Goal: Check status: Check status

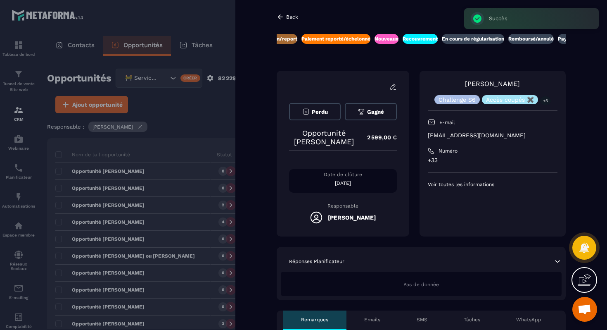
scroll to position [0, 185]
click at [347, 78] on div "Perdu Gagné Opportunité [PERSON_NAME] 2 599,00 € Date de clôture [DATE] Respons…" at bounding box center [343, 154] width 133 height 166
click at [489, 83] on link "[PERSON_NAME]" at bounding box center [492, 84] width 55 height 8
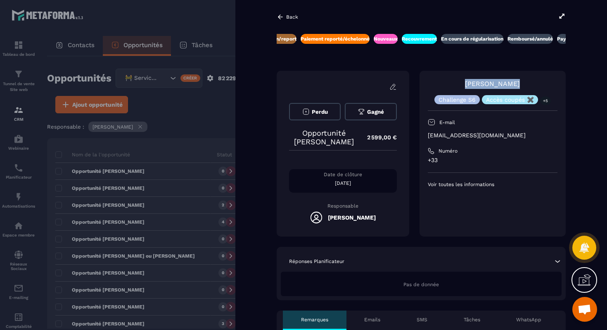
copy link "[PERSON_NAME]"
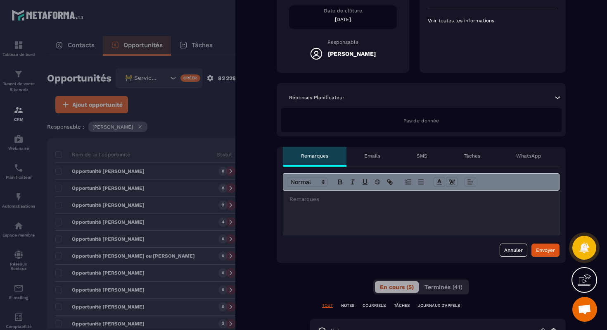
scroll to position [185, 0]
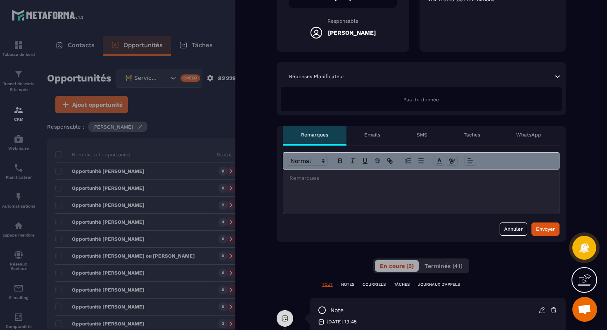
click at [347, 191] on div at bounding box center [421, 191] width 276 height 44
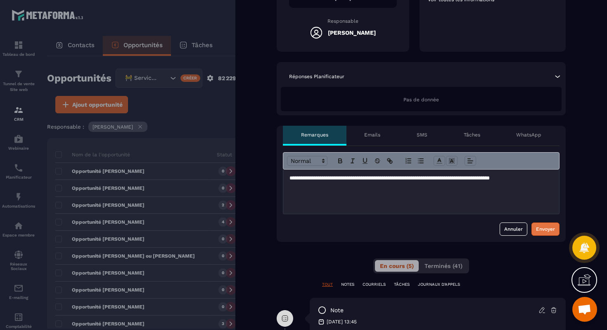
click at [551, 228] on div "Envoyer" at bounding box center [545, 229] width 19 height 8
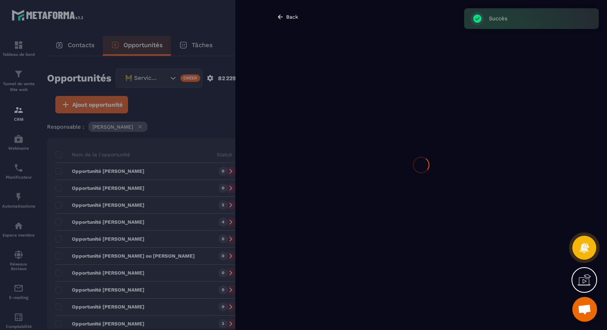
scroll to position [0, 0]
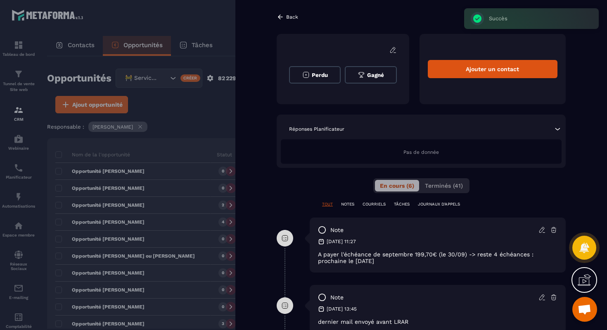
click at [157, 241] on div at bounding box center [303, 165] width 607 height 330
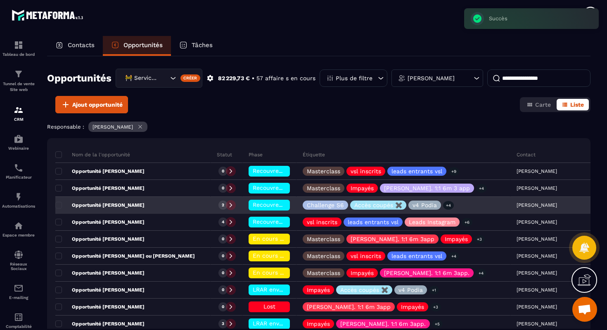
click at [253, 206] on span "Recouvrement" at bounding box center [273, 204] width 41 height 7
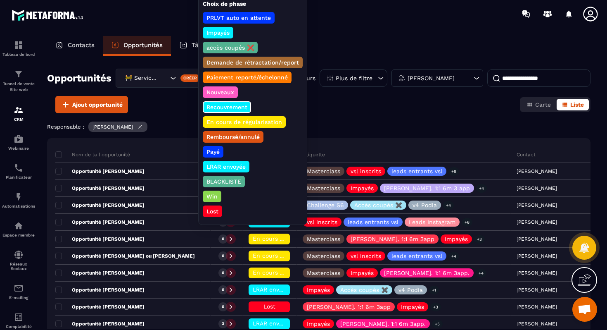
click at [240, 125] on p "En cours de régularisation" at bounding box center [244, 122] width 78 height 8
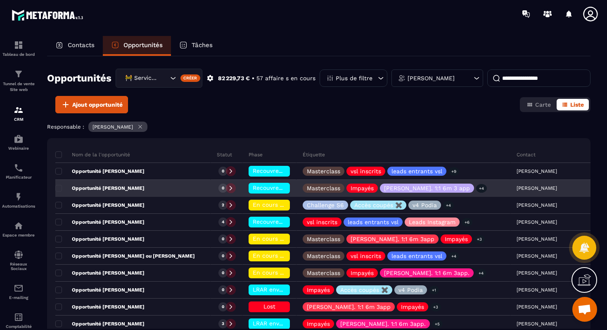
click at [149, 190] on div "Opportunité [PERSON_NAME]" at bounding box center [132, 188] width 155 height 17
